Goal: Information Seeking & Learning: Check status

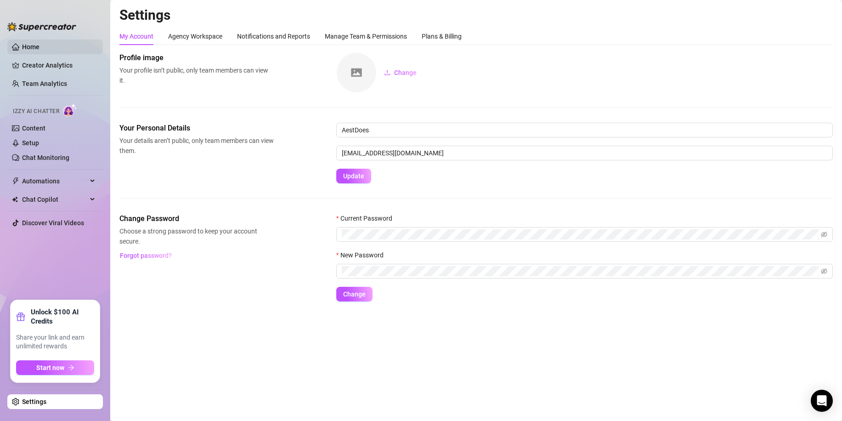
click at [40, 49] on link "Home" at bounding box center [30, 46] width 17 height 7
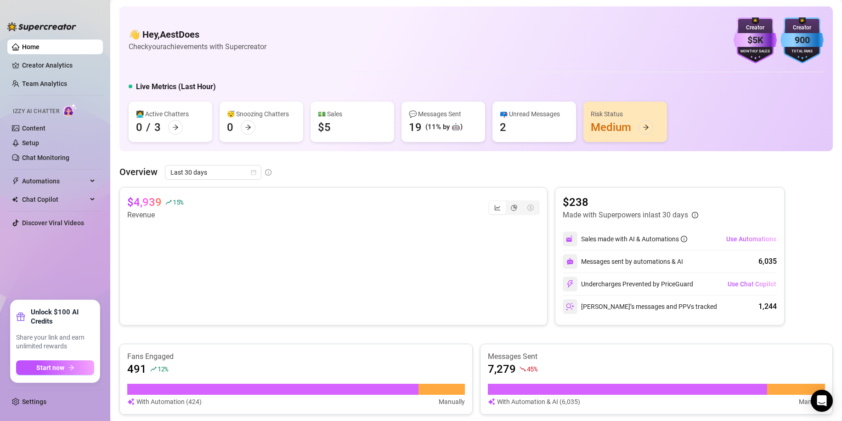
click at [165, 211] on article "Revenue" at bounding box center [155, 214] width 56 height 11
click at [141, 199] on article "$4,939" at bounding box center [144, 202] width 34 height 15
click at [150, 207] on article "$4,939" at bounding box center [144, 202] width 34 height 15
drag, startPoint x: 141, startPoint y: 207, endPoint x: 169, endPoint y: 216, distance: 28.6
click at [169, 216] on div "$4,939 15 % Revenue" at bounding box center [155, 208] width 56 height 26
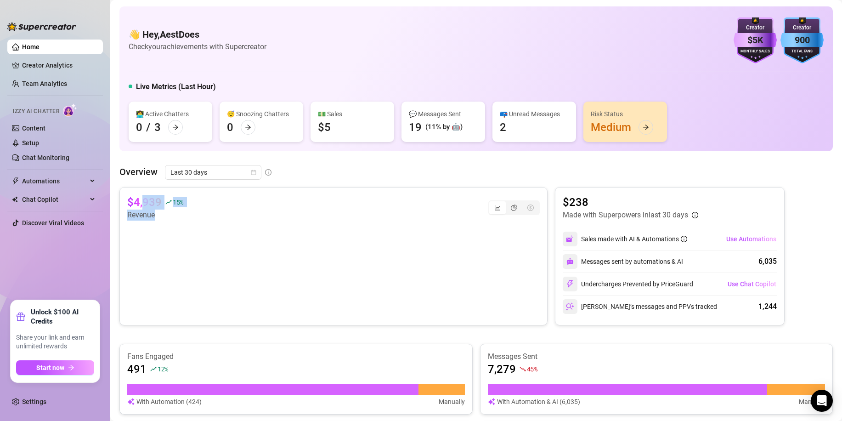
click at [169, 216] on article "Revenue" at bounding box center [155, 214] width 56 height 11
click at [336, 185] on div "Overview Last 30 days $4,939 15 % Revenue $238 Made with Superpowers in last 30…" at bounding box center [475, 350] width 712 height 370
